Goal: Task Accomplishment & Management: Manage account settings

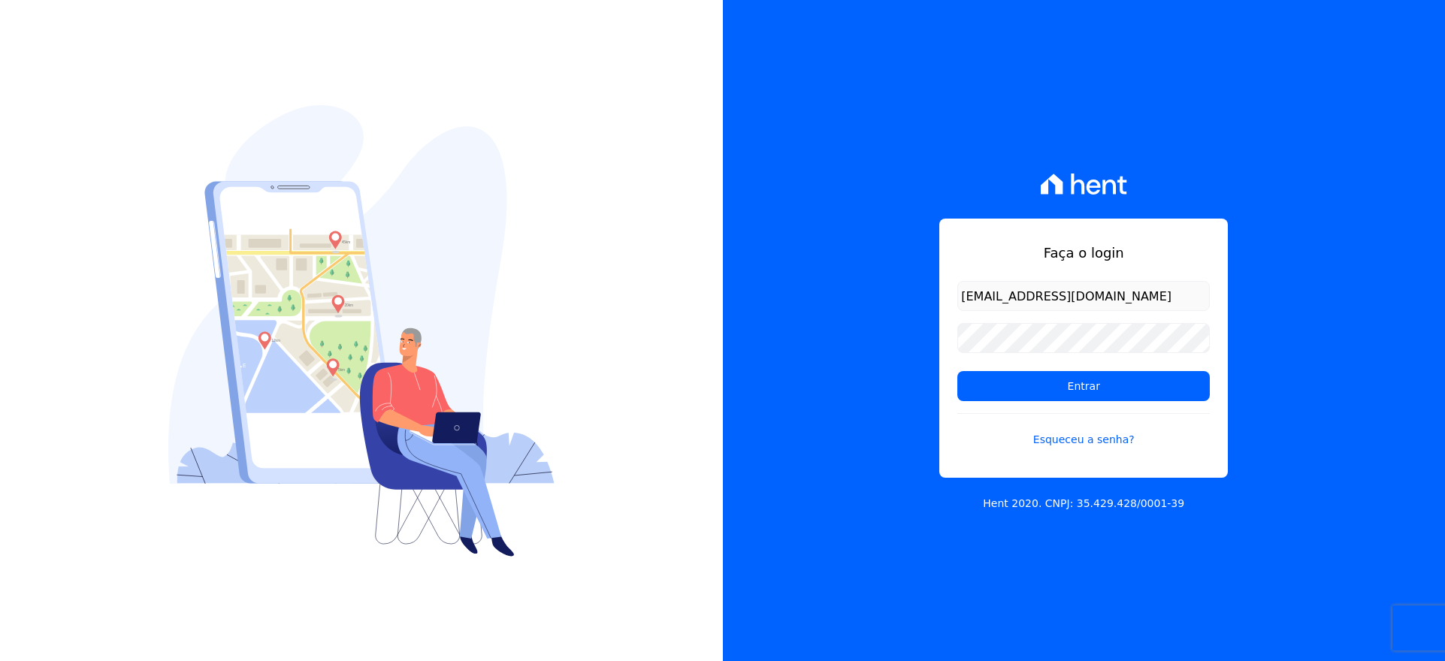
type input "VELLOSOADM@GMAIL.COM"
click at [1052, 390] on input "Entrar" at bounding box center [1083, 386] width 252 height 30
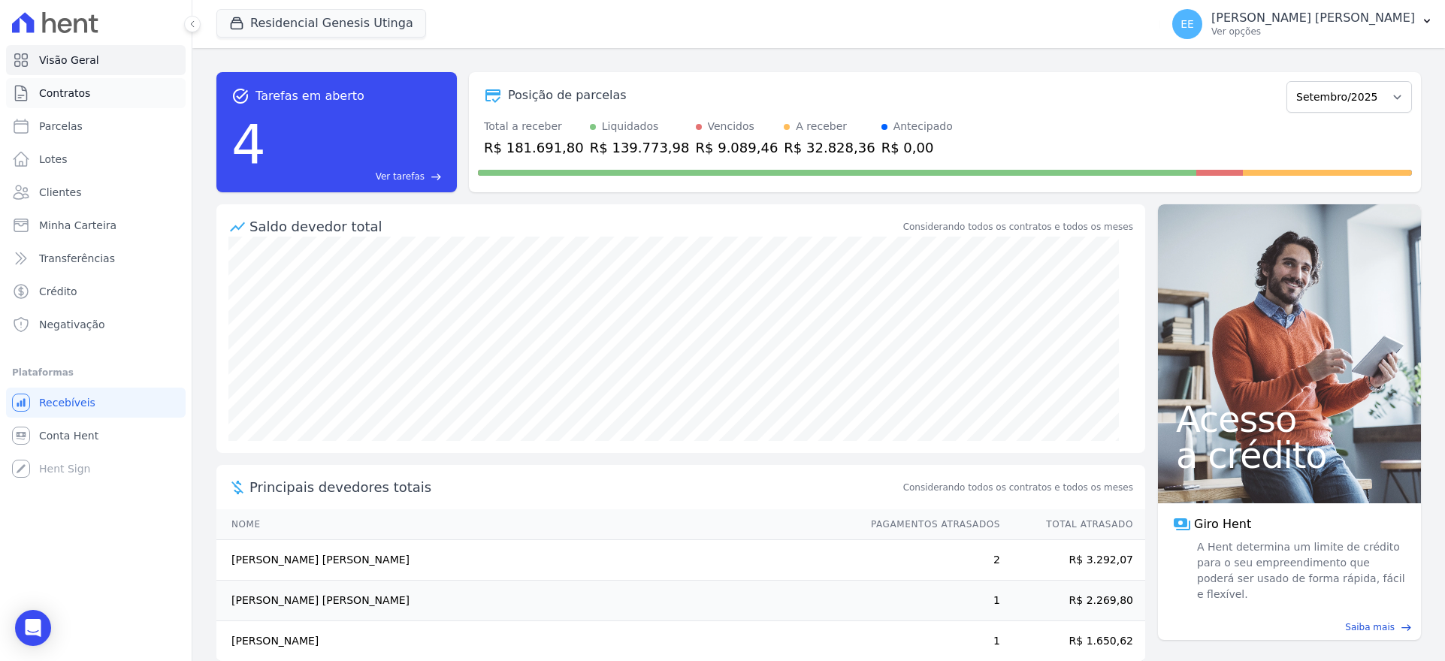
click at [96, 90] on link "Contratos" at bounding box center [96, 93] width 180 height 30
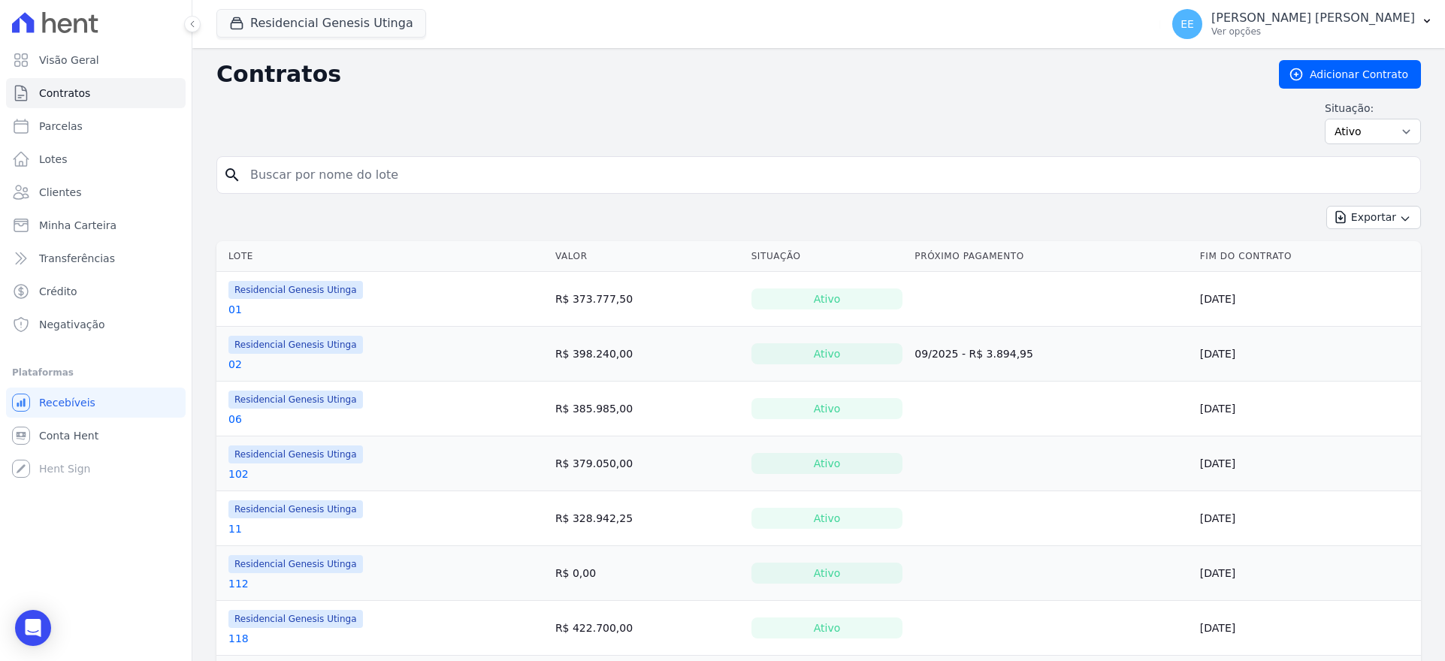
click at [255, 164] on input "search" at bounding box center [827, 175] width 1173 height 30
type input "38"
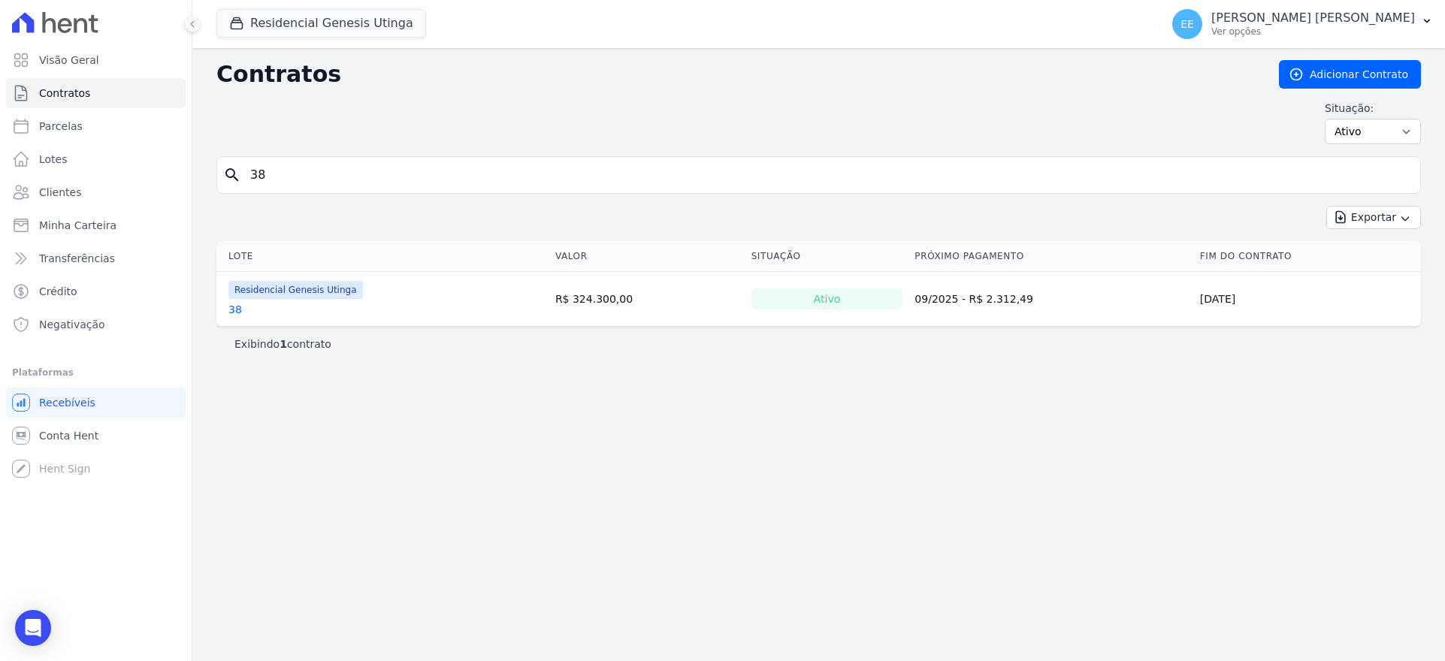
click at [239, 310] on link "38" at bounding box center [235, 309] width 14 height 15
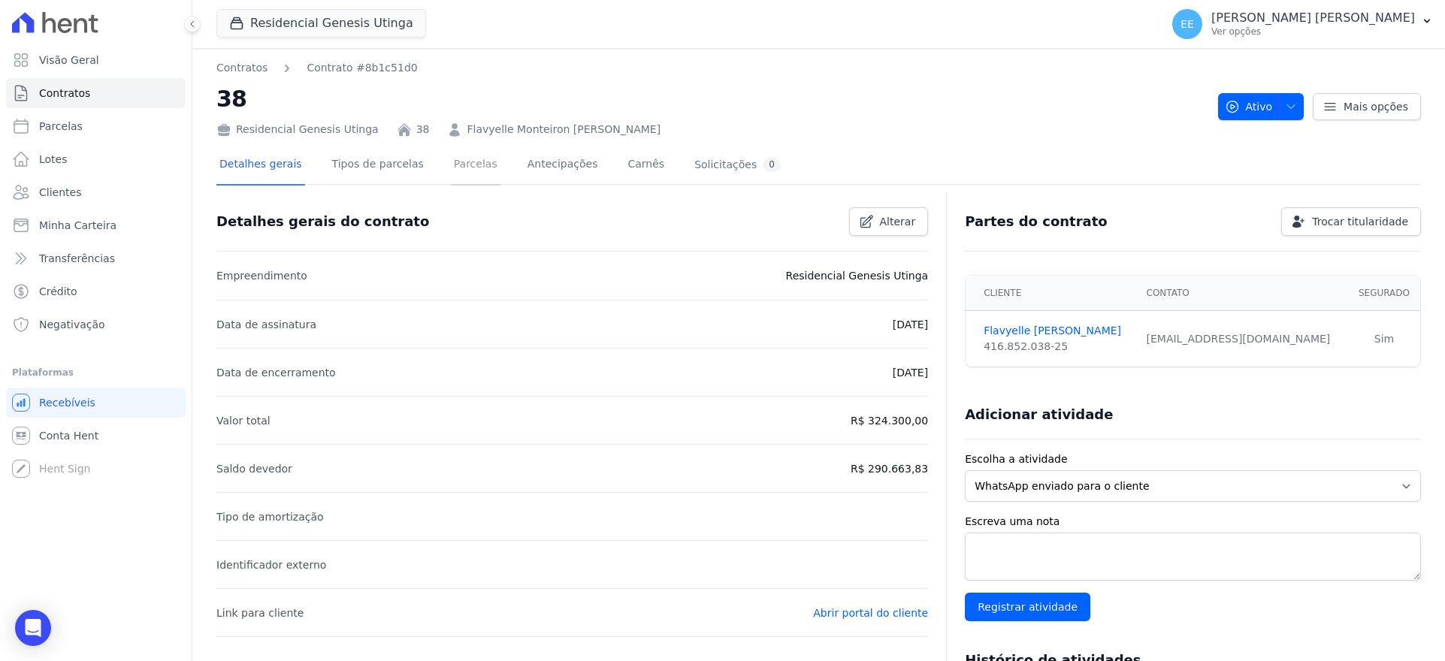
click at [451, 162] on link "Parcelas" at bounding box center [476, 166] width 50 height 40
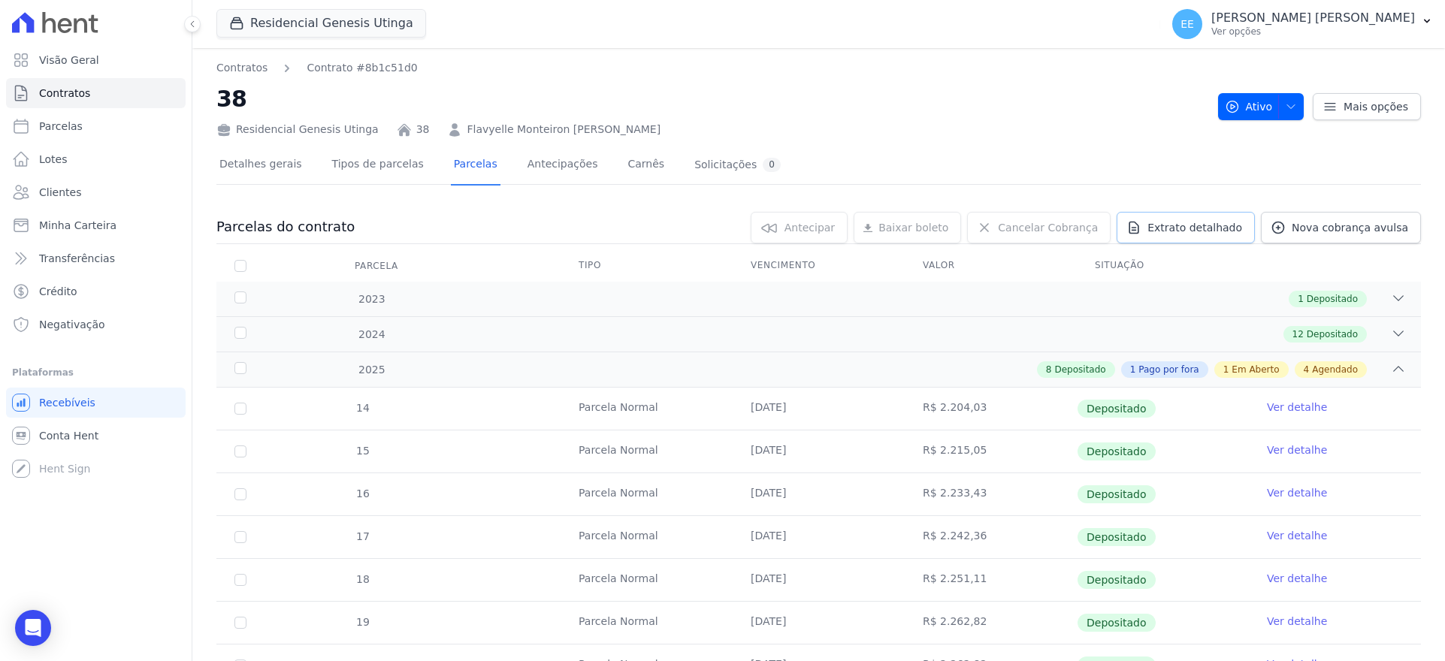
click at [1202, 232] on span "Extrato detalhado" at bounding box center [1194, 227] width 95 height 15
click at [1381, 226] on span "Exportar PDF" at bounding box center [1396, 228] width 79 height 15
